Goal: Check status: Check status

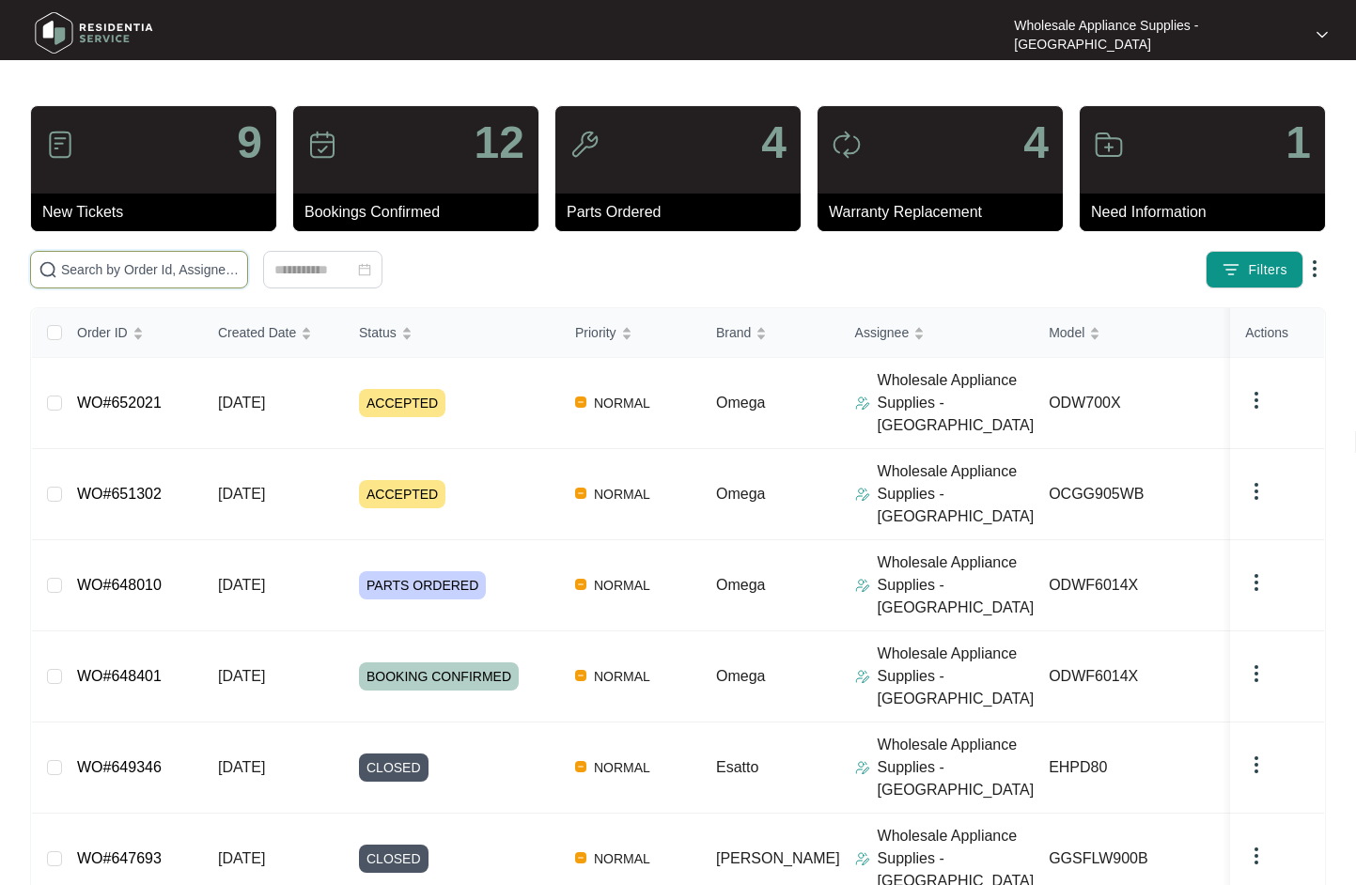
drag, startPoint x: 0, startPoint y: 0, endPoint x: 150, endPoint y: 271, distance: 309.5
click at [150, 271] on input "text" at bounding box center [150, 269] width 179 height 21
paste input "OCGG905WB"
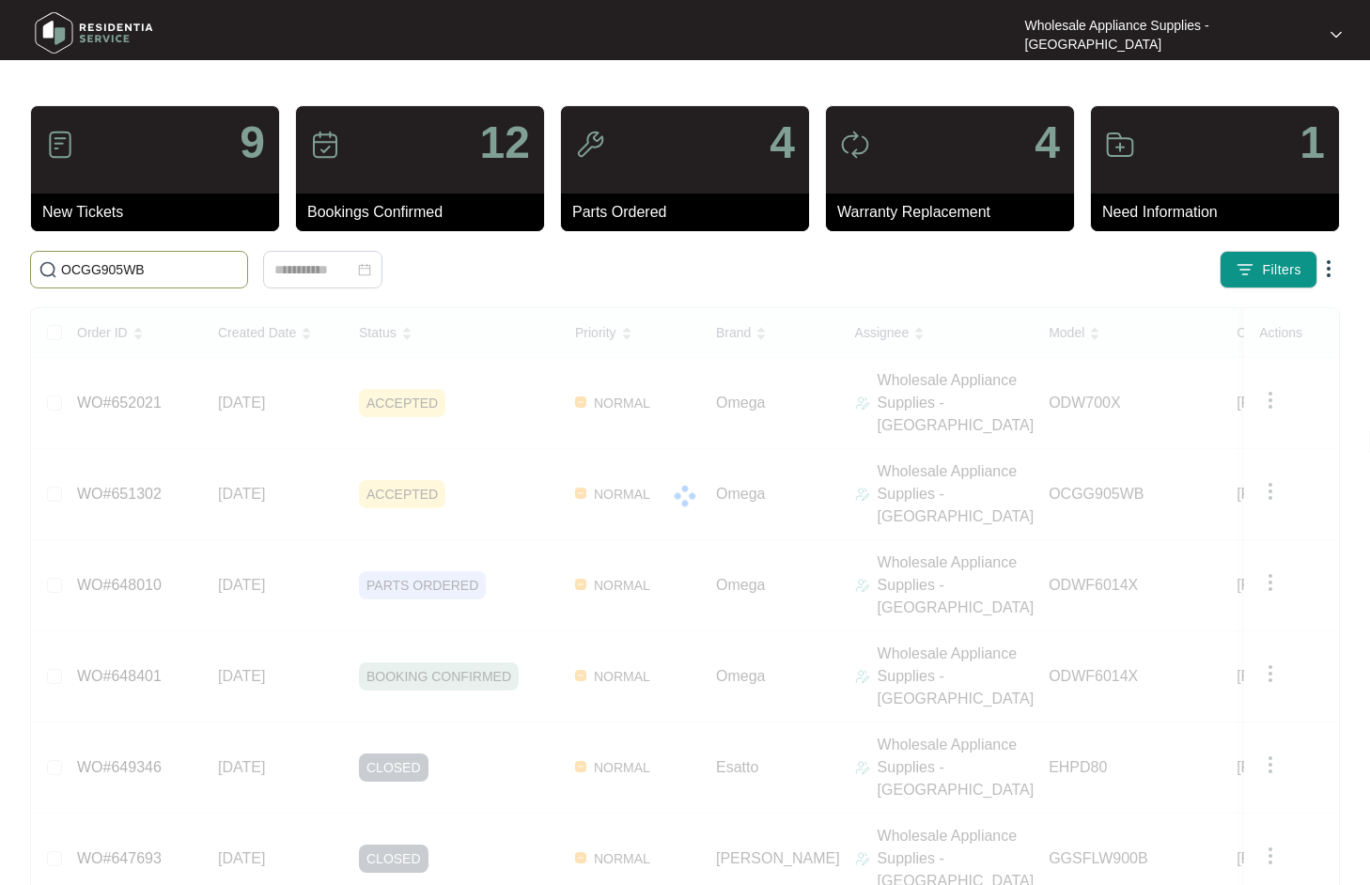
type input "OCGG905WB"
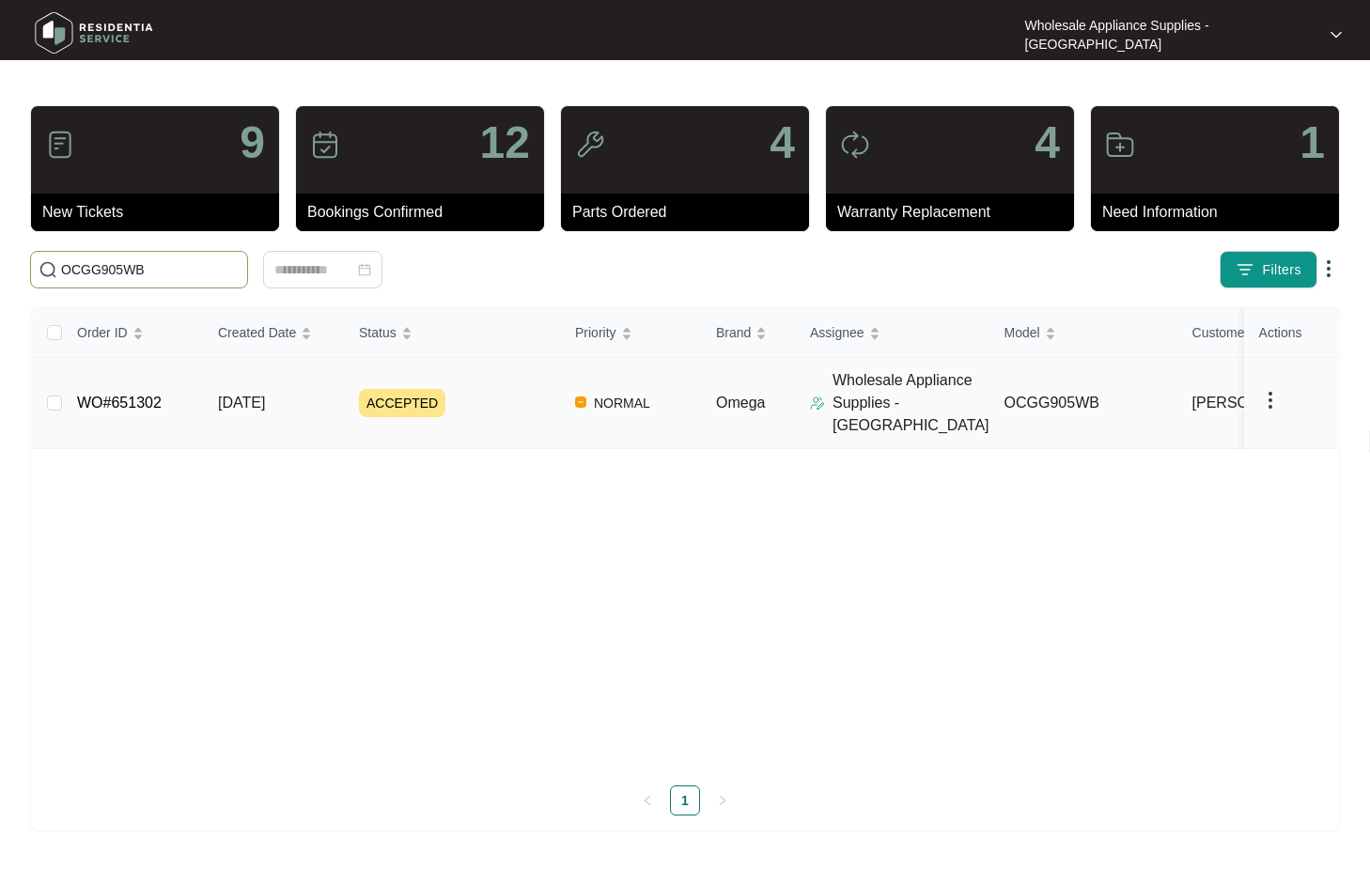
click at [265, 396] on span "[DATE]" at bounding box center [241, 403] width 47 height 16
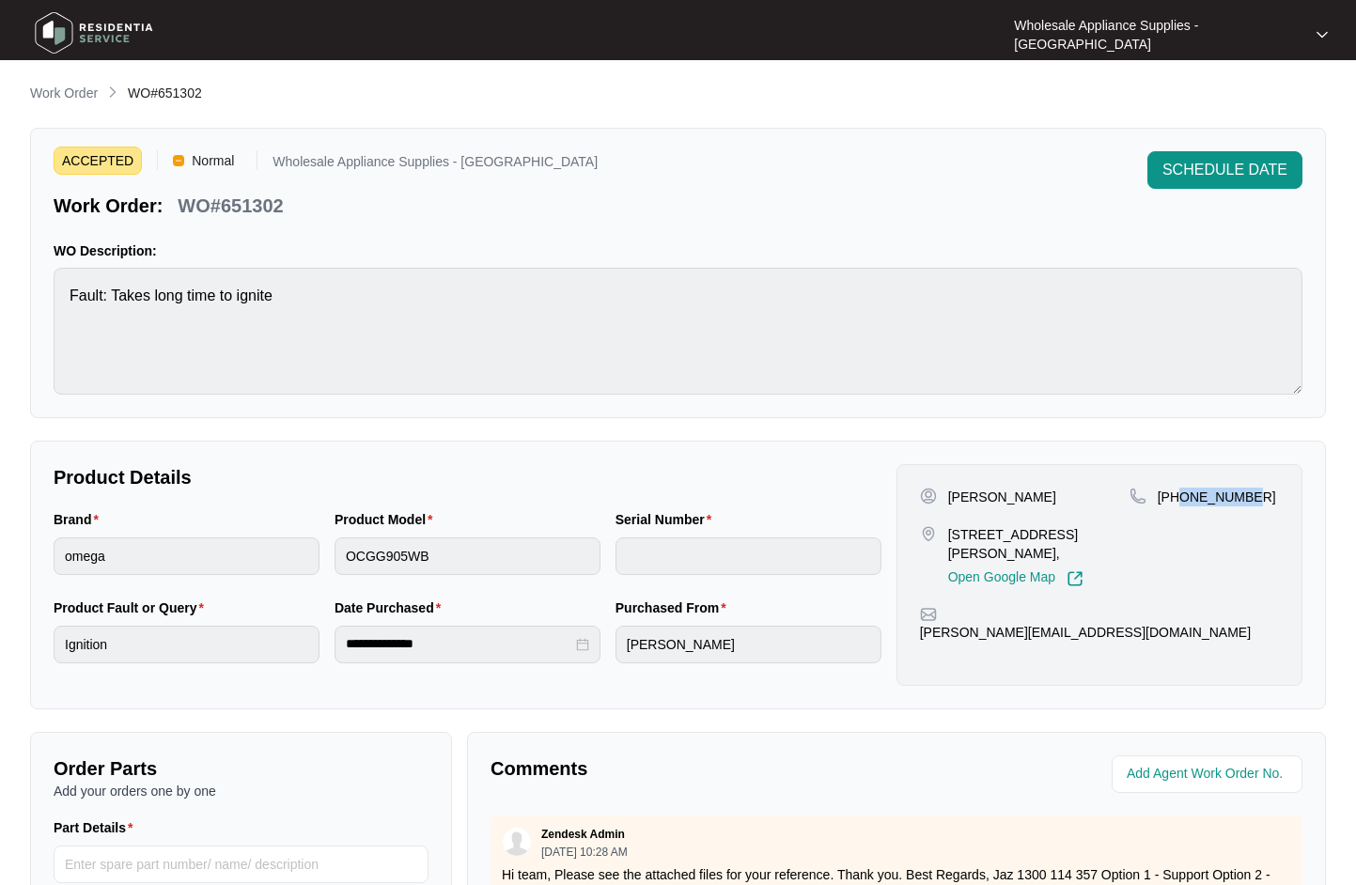
drag, startPoint x: 1251, startPoint y: 501, endPoint x: 1178, endPoint y: 511, distance: 74.0
click at [1178, 511] on div "[PHONE_NUMBER]" at bounding box center [1203, 538] width 149 height 100
copy p "404225545"
click at [67, 99] on p "Work Order" at bounding box center [64, 93] width 68 height 19
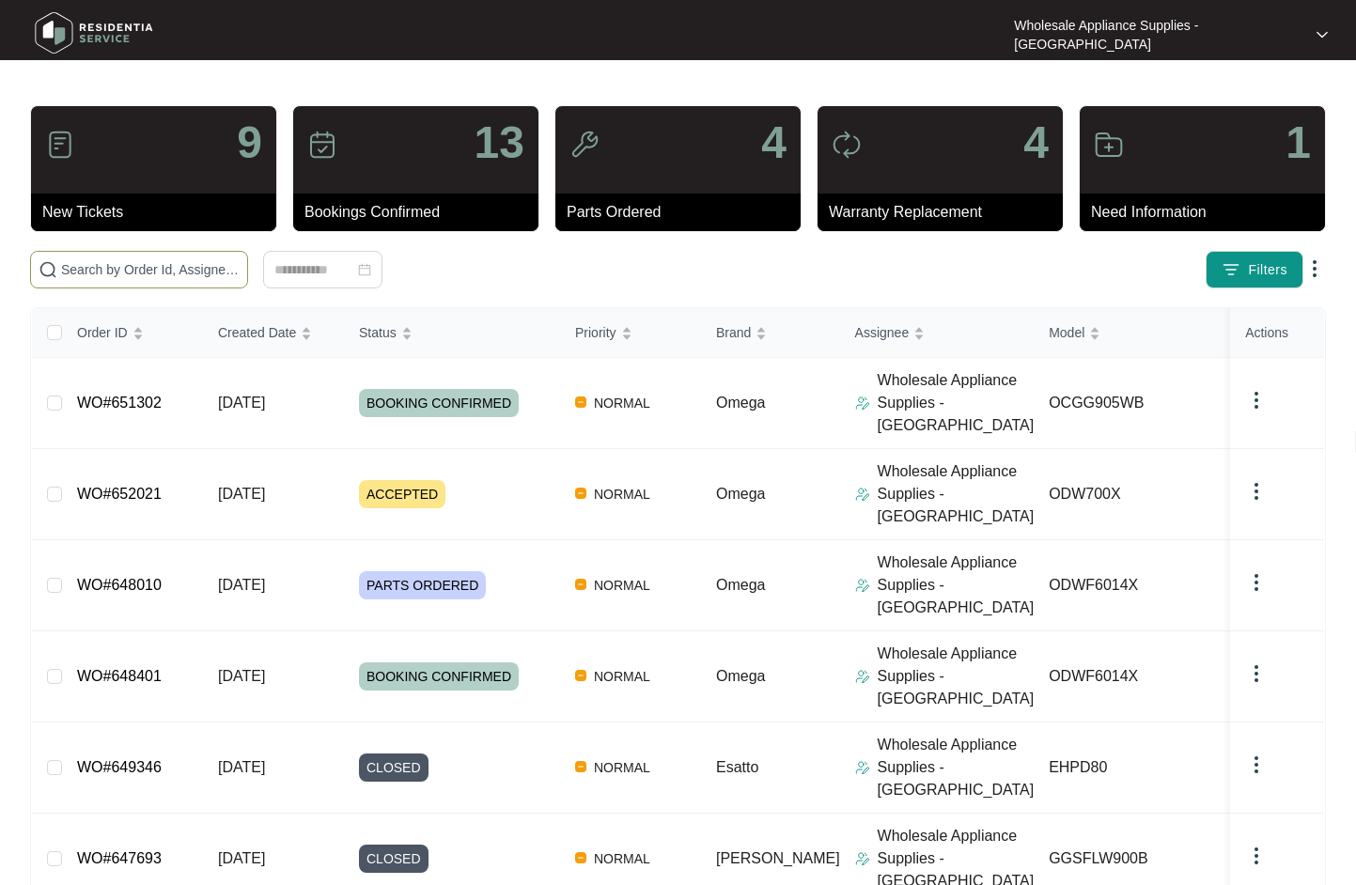
click at [179, 267] on input "text" at bounding box center [150, 269] width 179 height 21
paste input "ODWF6014X"
type input "ODWF6014X"
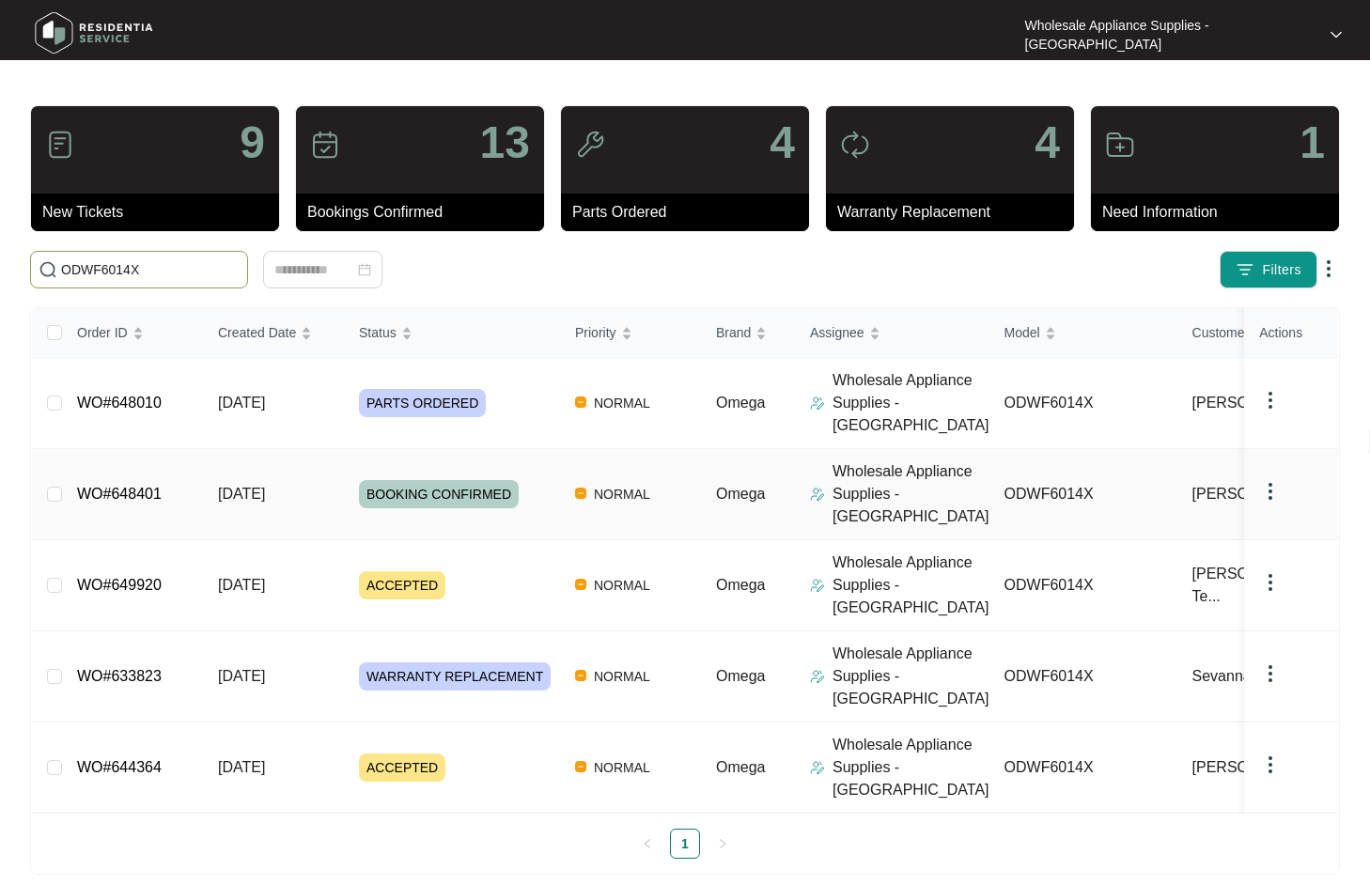
click at [243, 486] on span "[DATE]" at bounding box center [241, 494] width 47 height 16
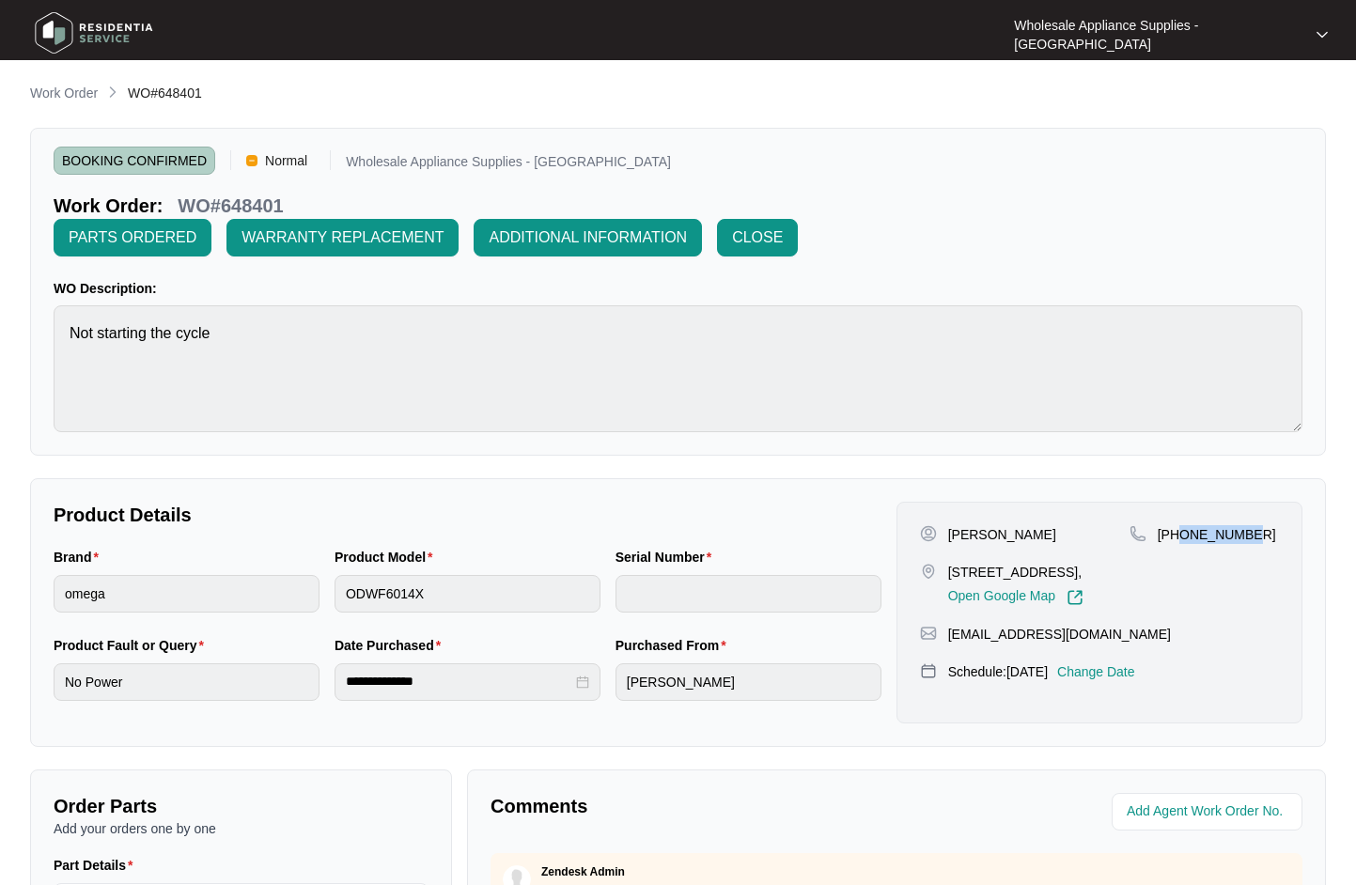
drag, startPoint x: 1248, startPoint y: 533, endPoint x: 1183, endPoint y: 543, distance: 65.6
click at [1183, 543] on div "[PHONE_NUMBER]" at bounding box center [1203, 534] width 149 height 19
copy p "424130099"
click at [73, 92] on p "Work Order" at bounding box center [64, 93] width 68 height 19
